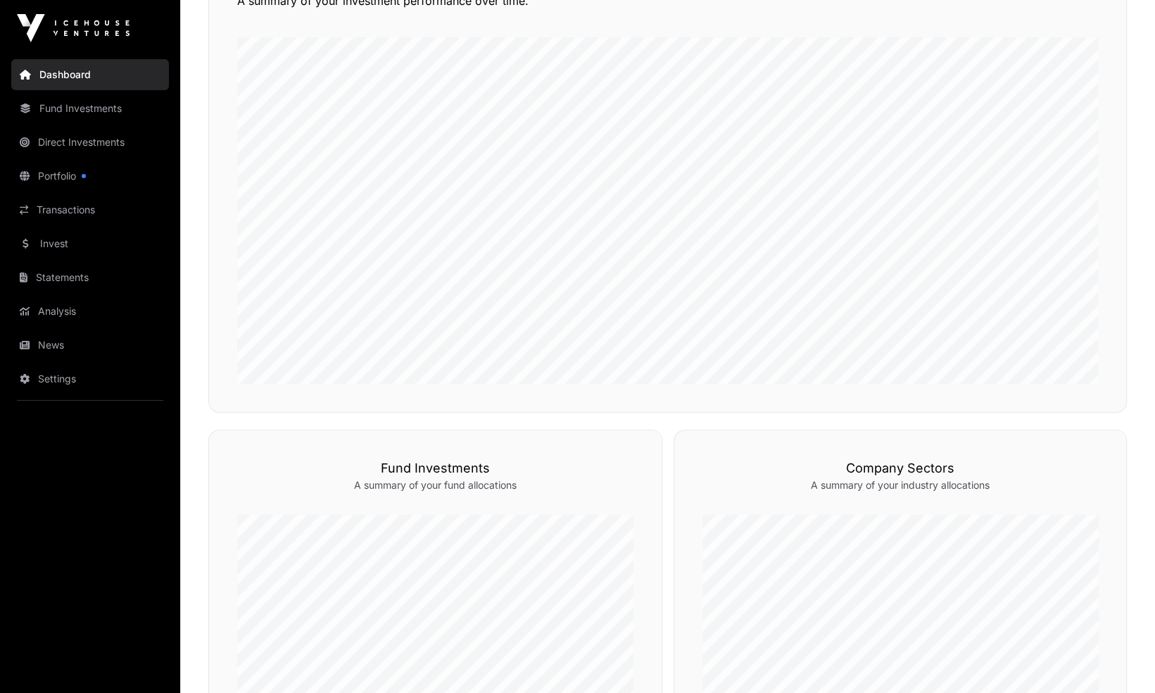
scroll to position [189, 0]
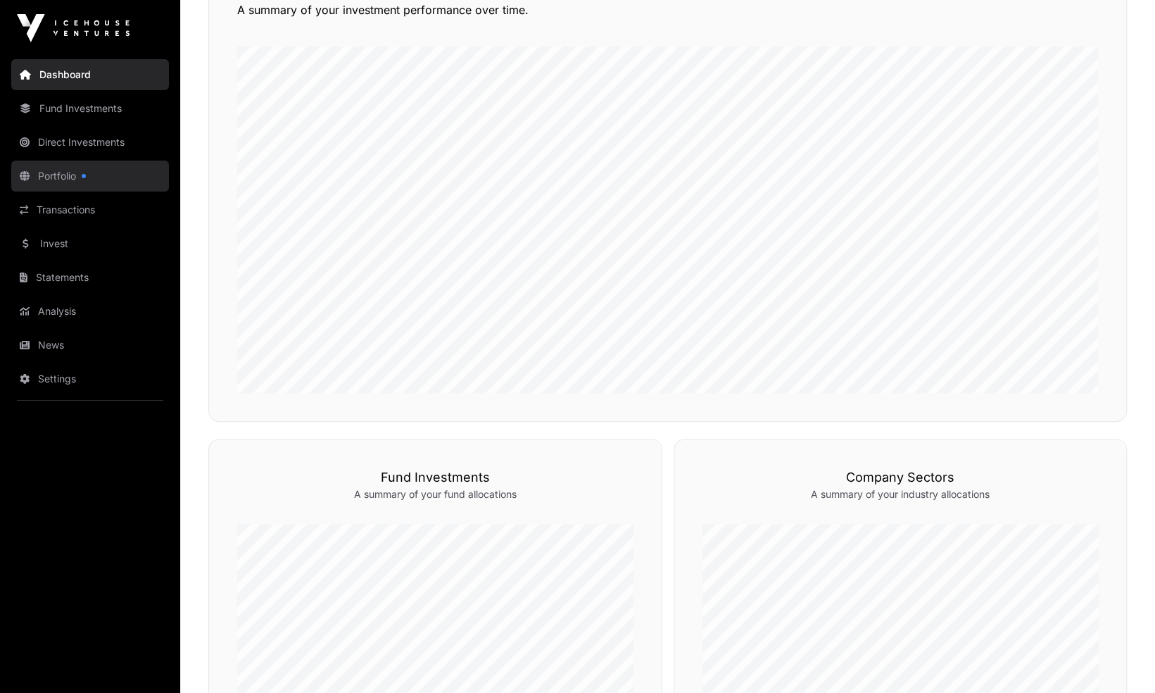
click at [131, 184] on link "Portfolio" at bounding box center [90, 176] width 158 height 31
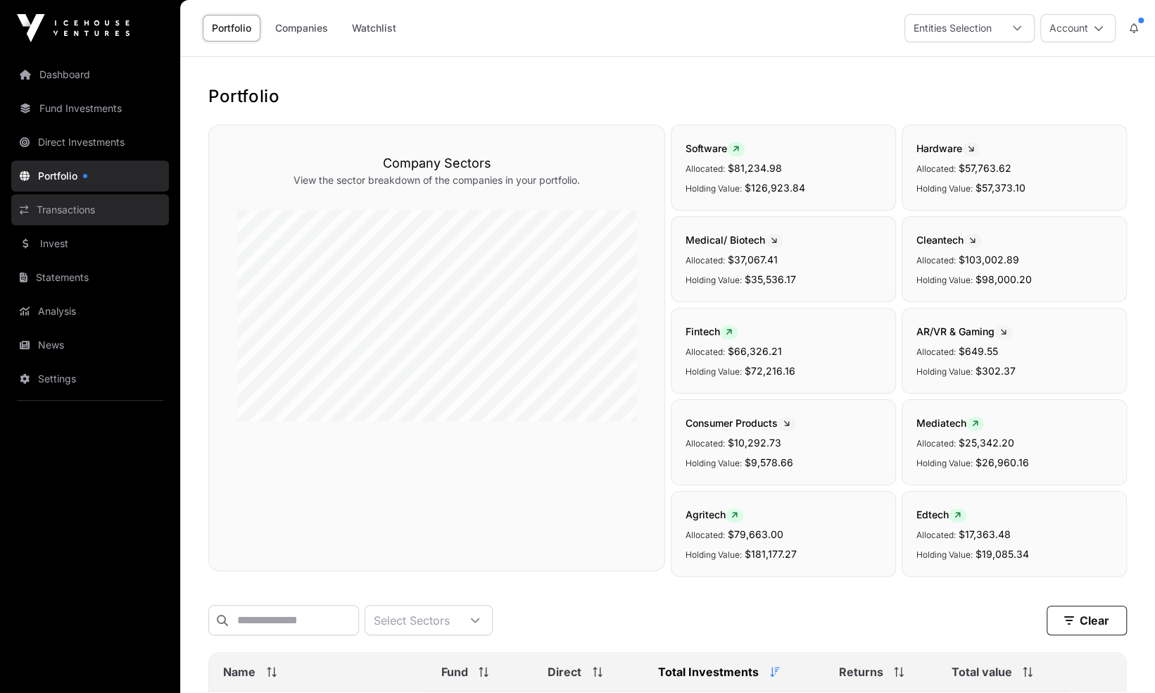
click at [76, 211] on link "Transactions" at bounding box center [90, 209] width 158 height 31
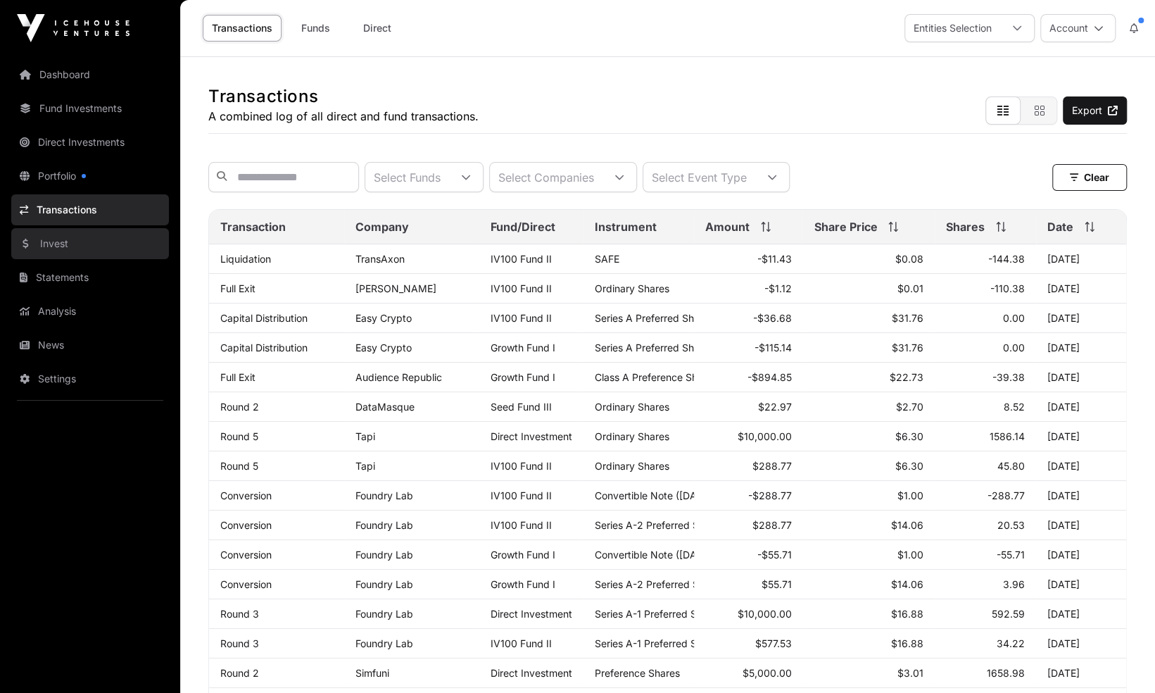
click at [77, 238] on link "Invest" at bounding box center [90, 243] width 158 height 31
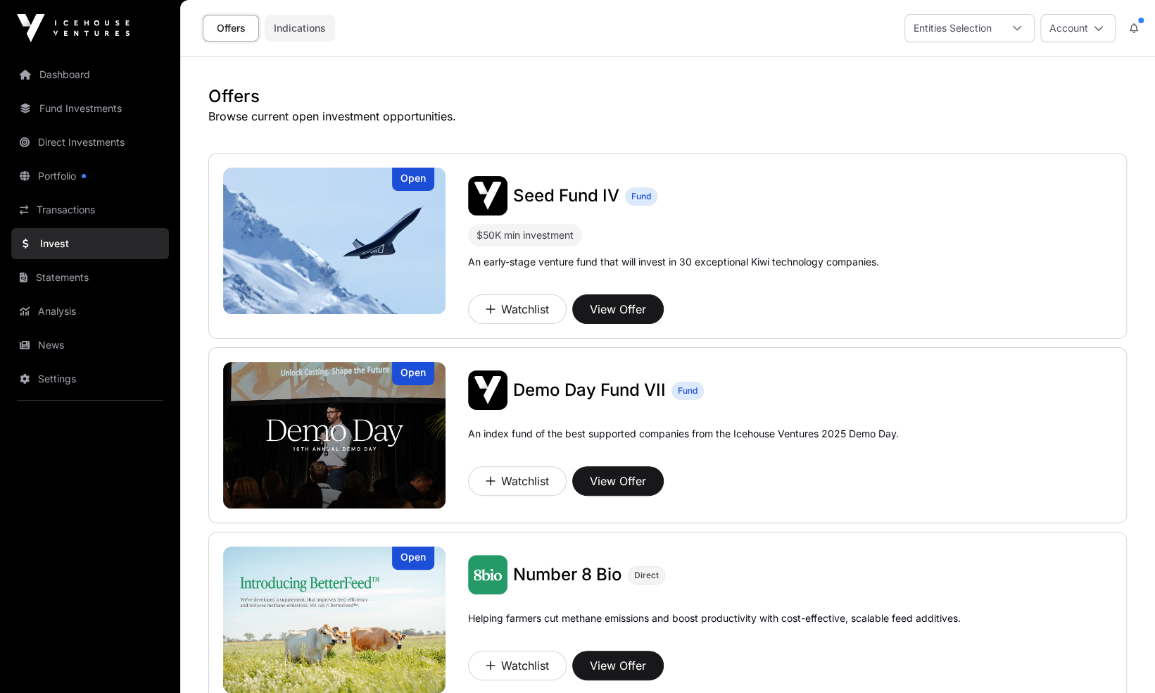
click at [305, 33] on link "Indications" at bounding box center [300, 28] width 70 height 27
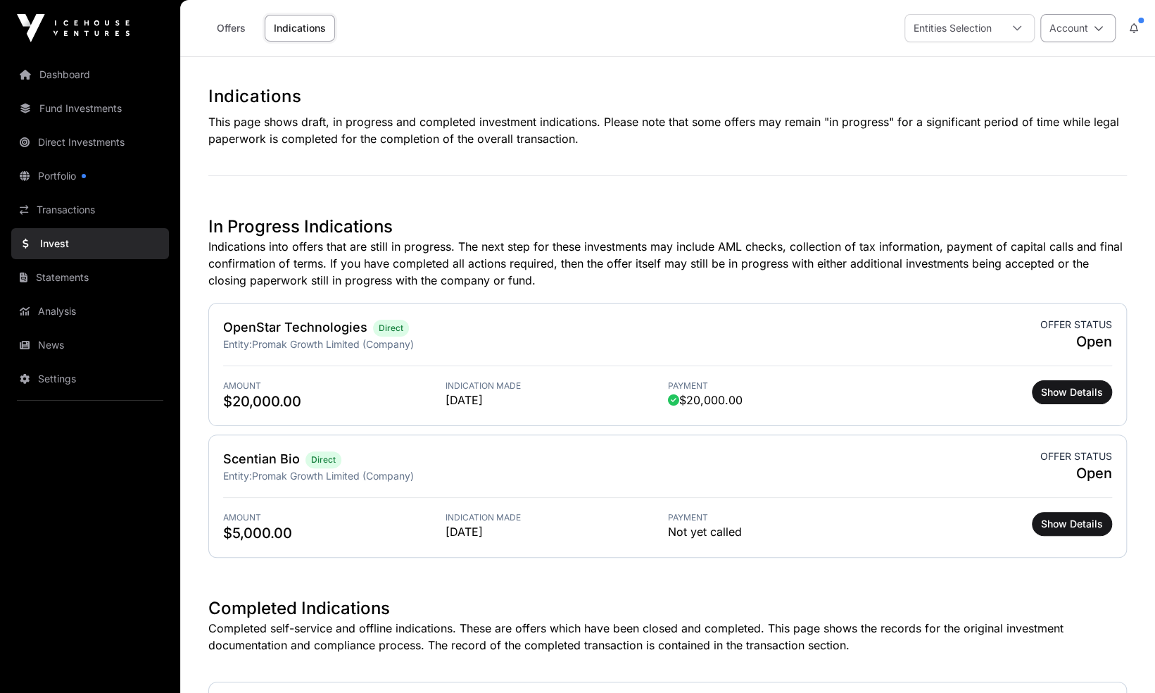
click at [1098, 32] on icon at bounding box center [1099, 28] width 10 height 10
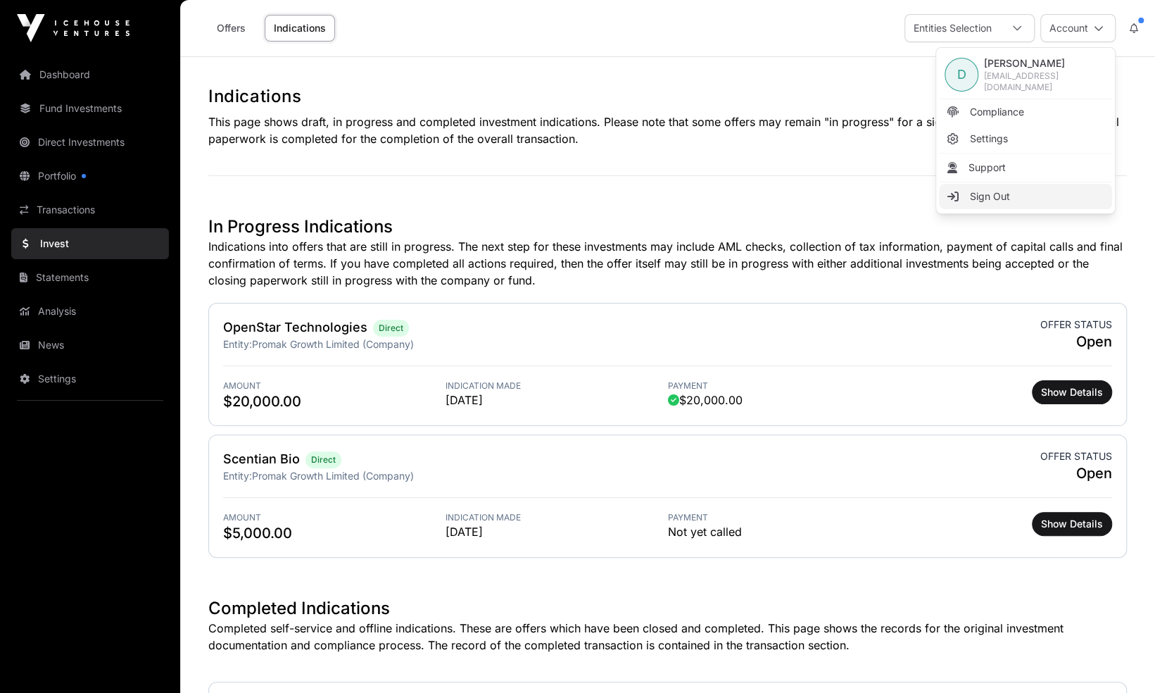
click at [1019, 192] on link "Sign Out" at bounding box center [1025, 196] width 173 height 25
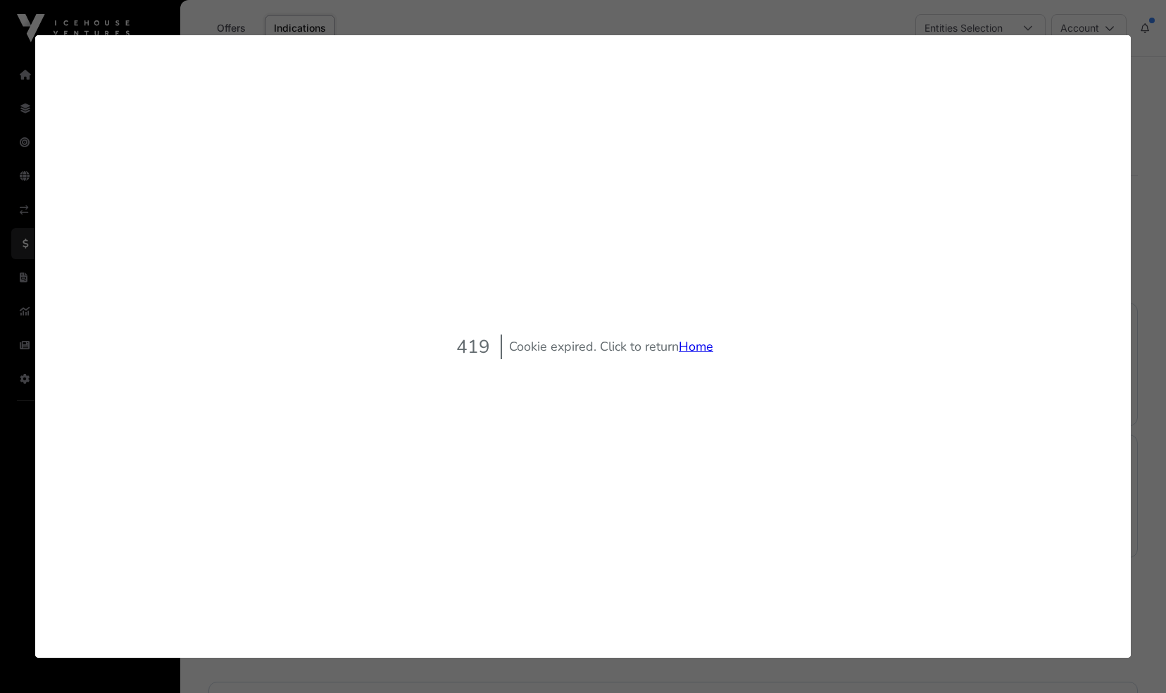
click at [699, 349] on link "Home" at bounding box center [696, 346] width 34 height 17
